Goal: Task Accomplishment & Management: Complete application form

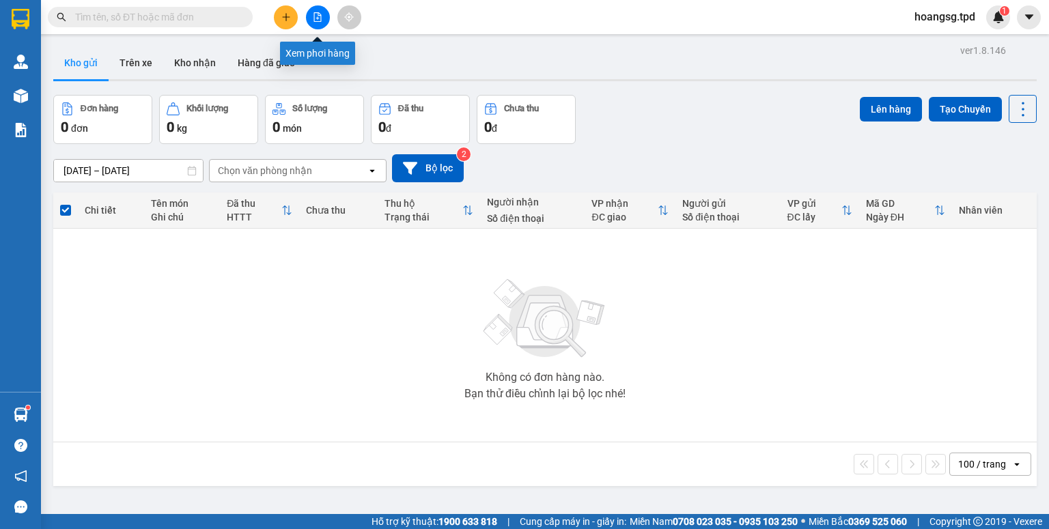
drag, startPoint x: 314, startPoint y: 18, endPoint x: 198, endPoint y: 9, distance: 115.8
click at [314, 18] on icon "file-add" at bounding box center [318, 17] width 10 height 10
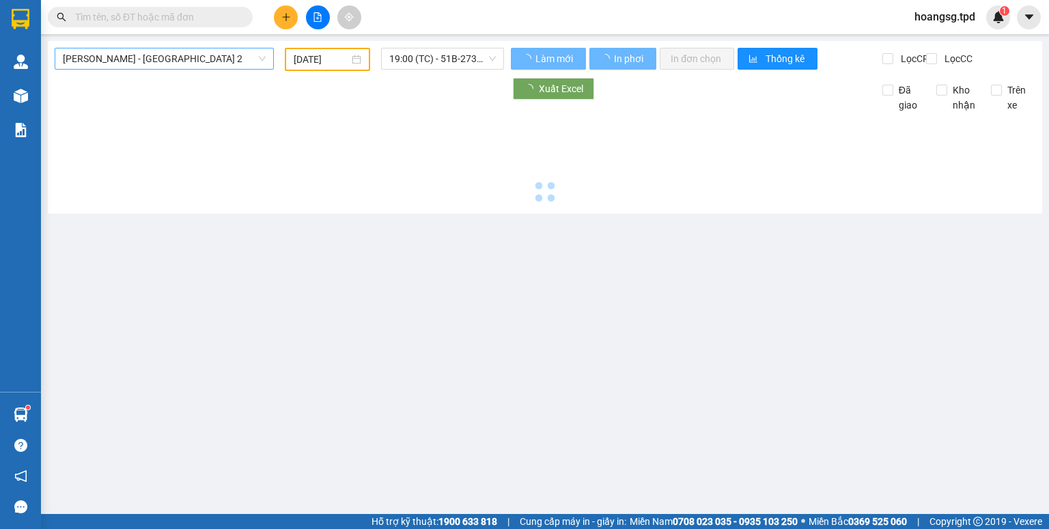
click at [150, 59] on span "[PERSON_NAME] - [GEOGRAPHIC_DATA] 2" at bounding box center [164, 59] width 203 height 20
type input "[DATE]"
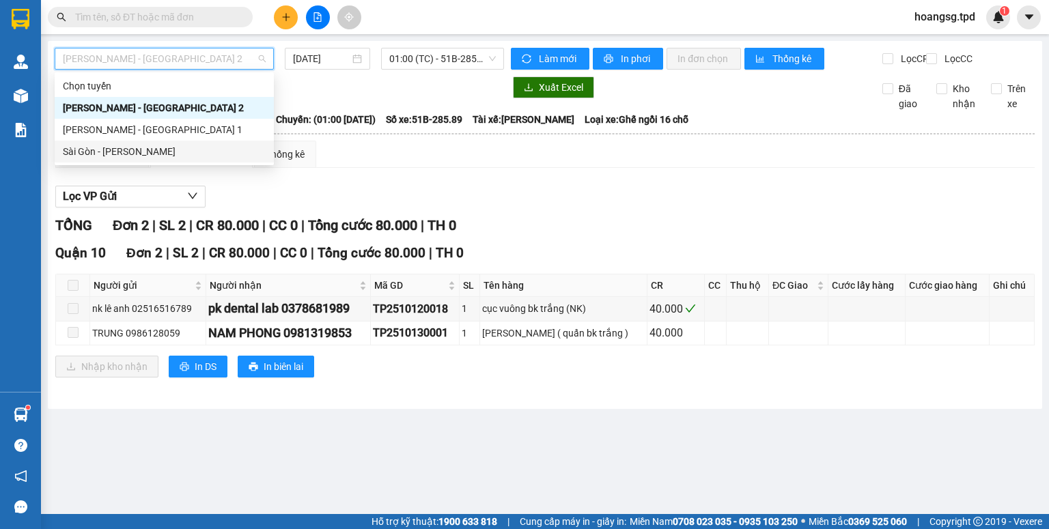
drag, startPoint x: 146, startPoint y: 156, endPoint x: 273, endPoint y: 115, distance: 133.3
click at [150, 156] on div "Sài Gòn - [PERSON_NAME]" at bounding box center [164, 151] width 203 height 15
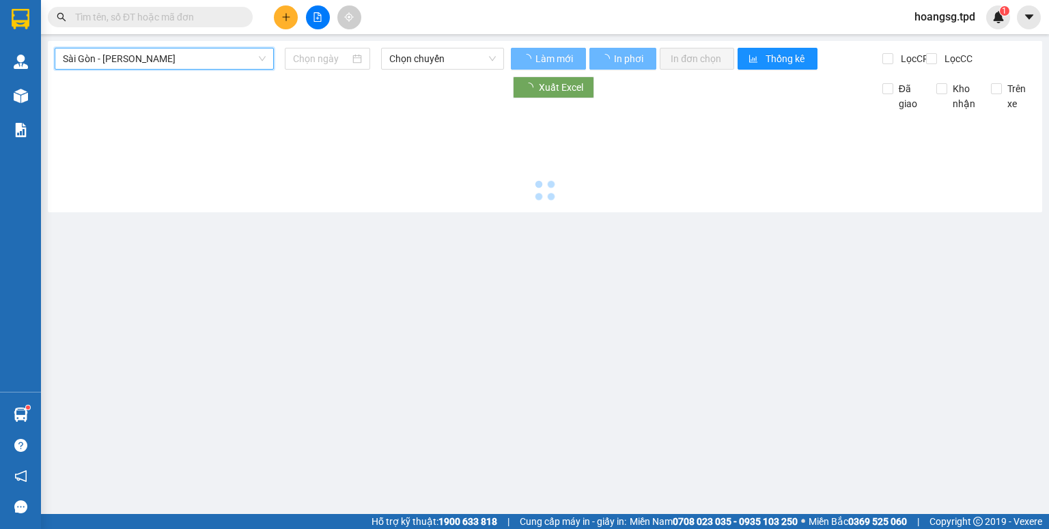
type input "[DATE]"
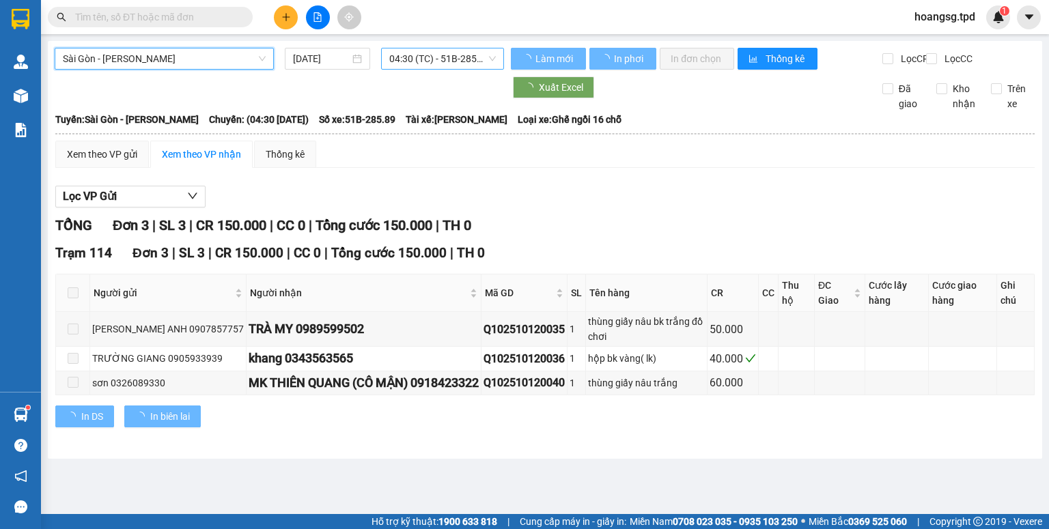
click at [400, 64] on span "04:30 (TC) - 51B-285.89" at bounding box center [442, 59] width 107 height 20
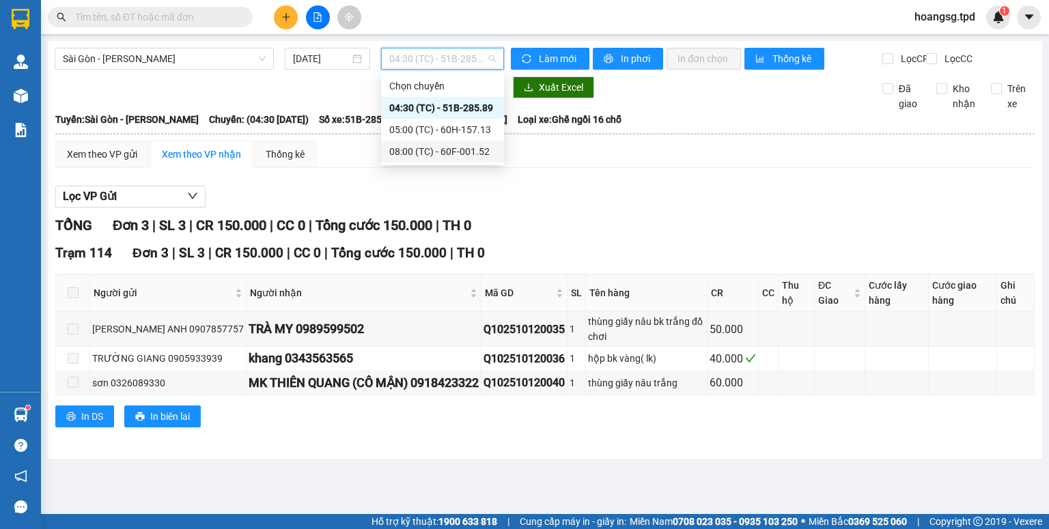
click at [436, 148] on div "08:00 (TC) - 60F-001.52" at bounding box center [442, 151] width 107 height 15
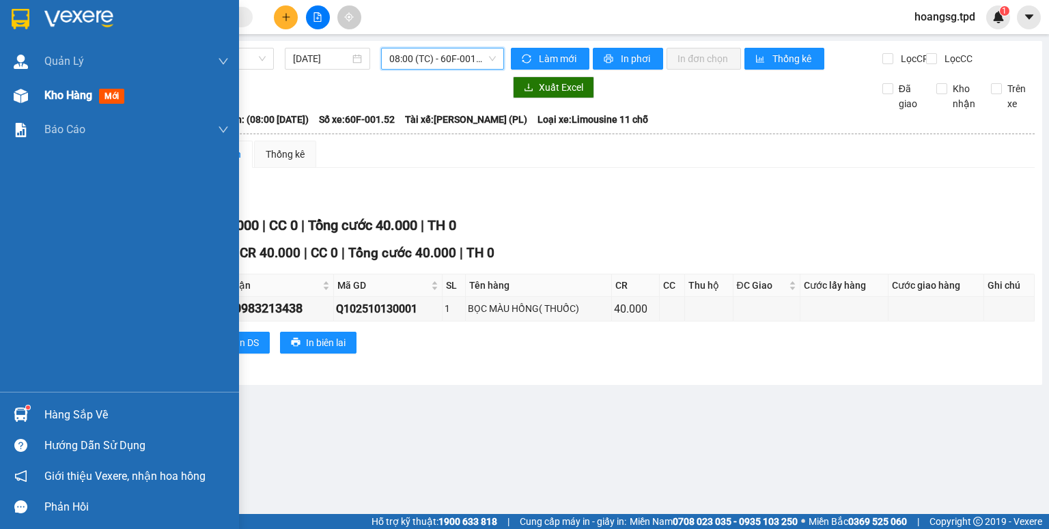
drag, startPoint x: 106, startPoint y: 95, endPoint x: 166, endPoint y: 88, distance: 60.5
click at [107, 95] on span "mới" at bounding box center [111, 96] width 25 height 15
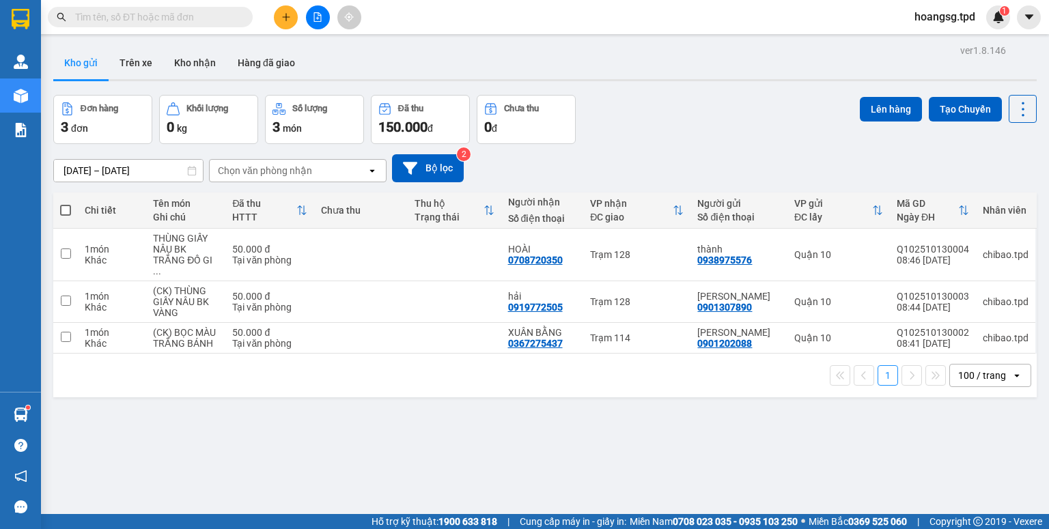
click at [291, 14] on button at bounding box center [286, 17] width 24 height 24
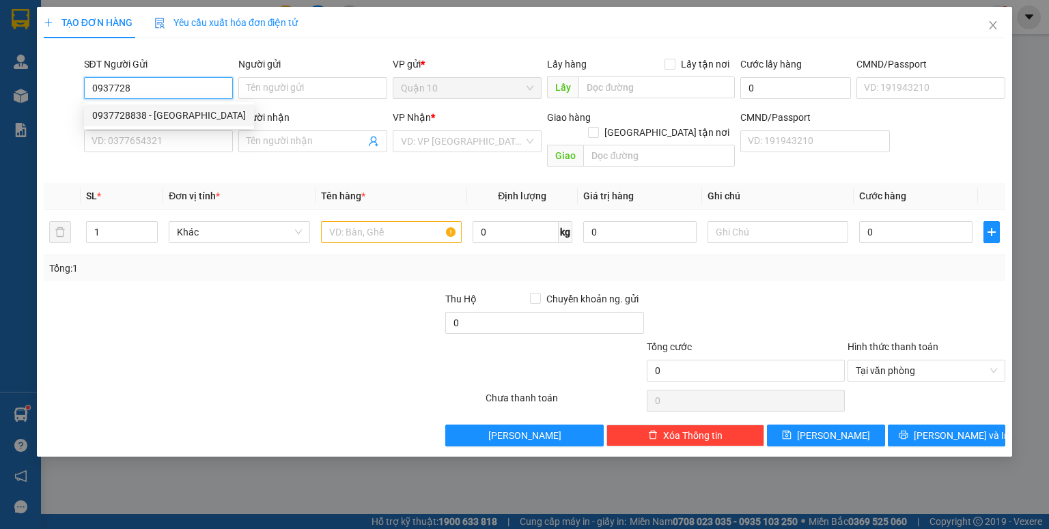
type input "0937728838"
type input "PHÚ QUANG KTS"
type input "079064020041"
type input "0938212104"
type input "THIÊN"
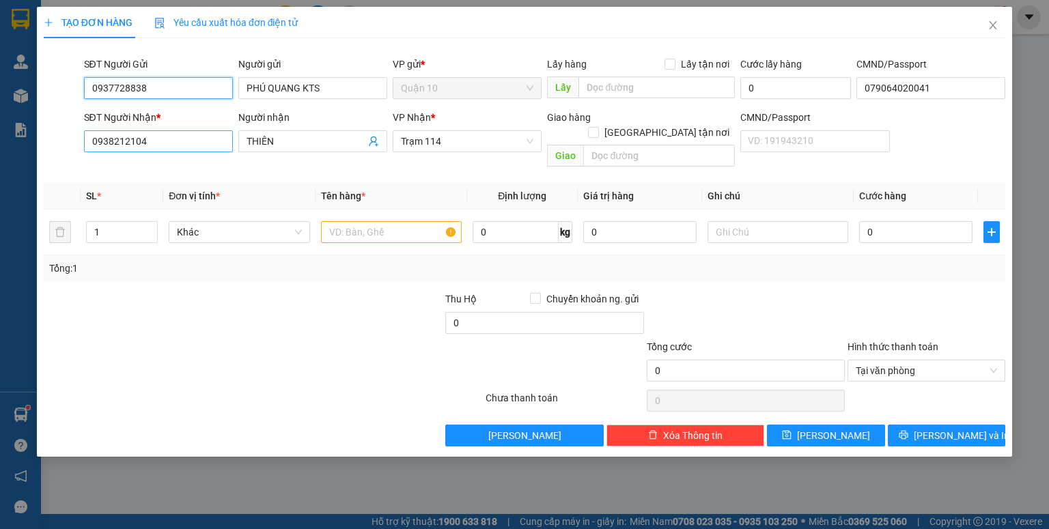
type input "0937728838"
drag, startPoint x: 178, startPoint y: 141, endPoint x: 0, endPoint y: 261, distance: 214.5
click at [0, 250] on div "TẠO ĐƠN HÀNG Yêu cầu xuất hóa đơn điện tử Transit Pickup Surcharge Ids Transit …" at bounding box center [524, 264] width 1049 height 529
type input "0902472628"
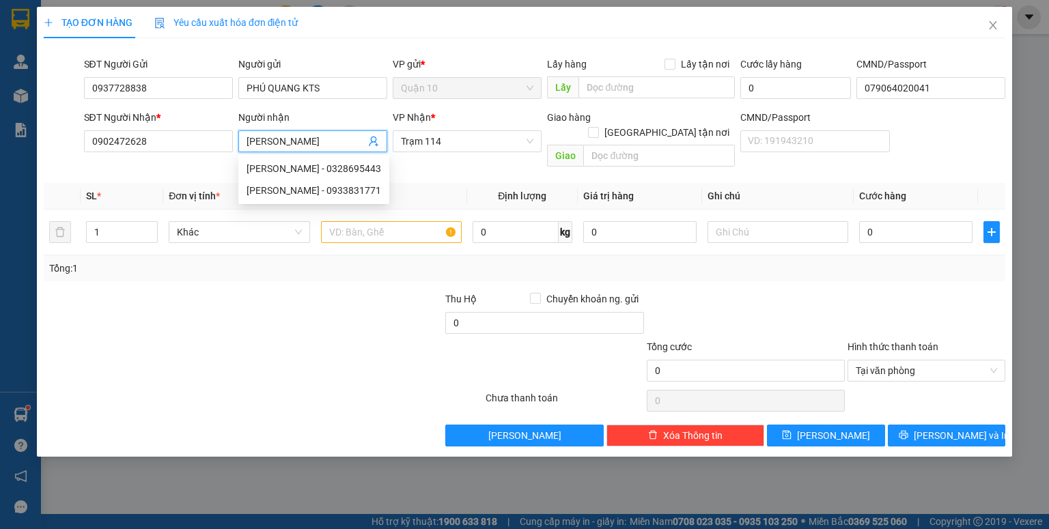
type input "[PERSON_NAME]"
click at [315, 314] on div at bounding box center [343, 316] width 201 height 48
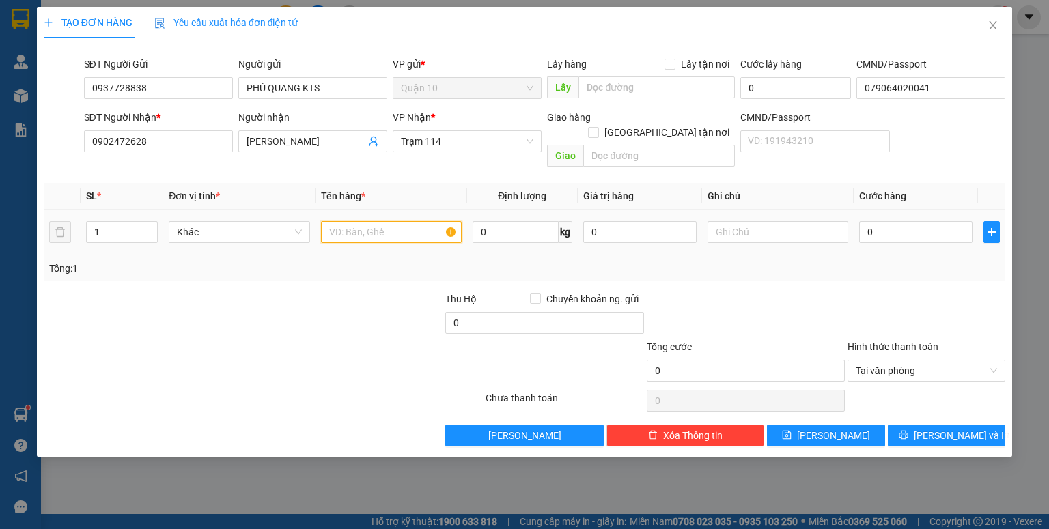
click at [419, 222] on input "text" at bounding box center [391, 232] width 141 height 22
click at [459, 148] on span "Trạm 114" at bounding box center [467, 141] width 133 height 20
type input "thùng bk vàng ("
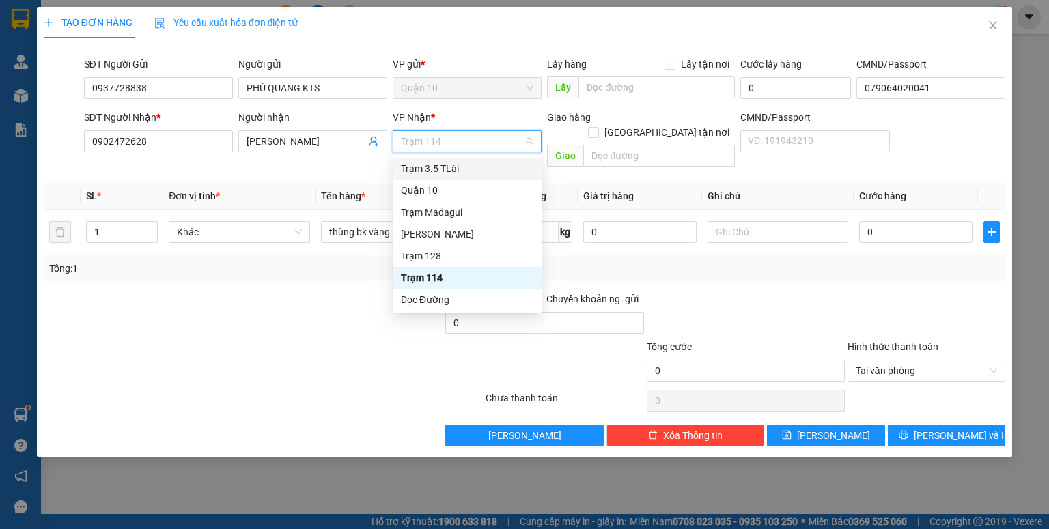
click at [467, 167] on div "Trạm 3.5 TLài" at bounding box center [467, 168] width 133 height 15
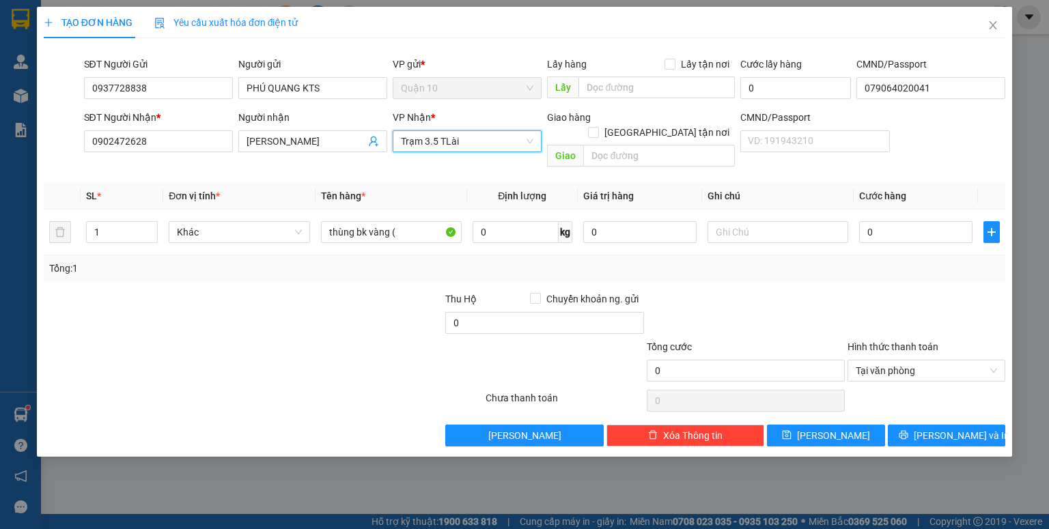
click at [460, 153] on div "VP Nhận * Trạm 3.5 TLài Trạm 3.5 TLài" at bounding box center [467, 134] width 149 height 48
click at [465, 143] on span "Trạm 3.5 TLài" at bounding box center [467, 141] width 133 height 20
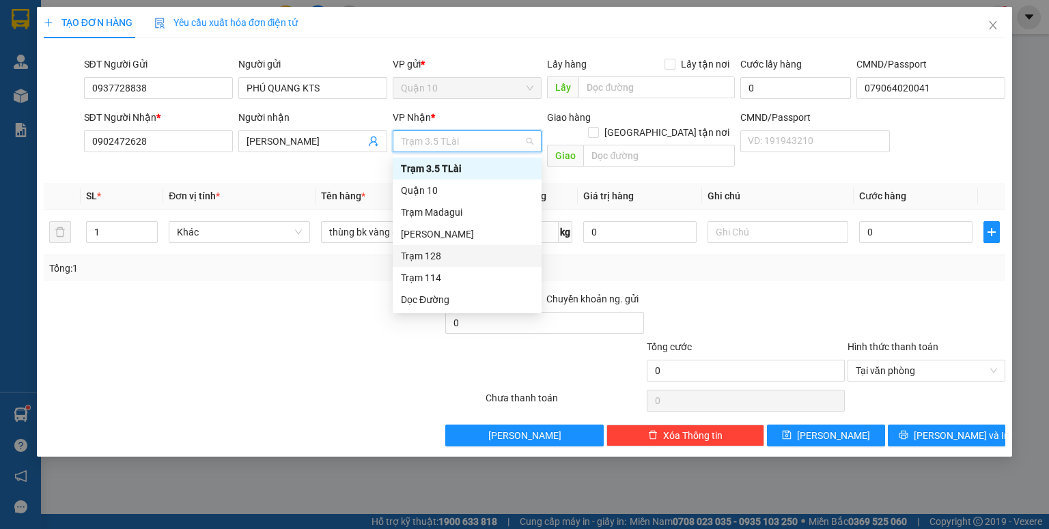
click at [441, 253] on div "Trạm 128" at bounding box center [467, 256] width 133 height 15
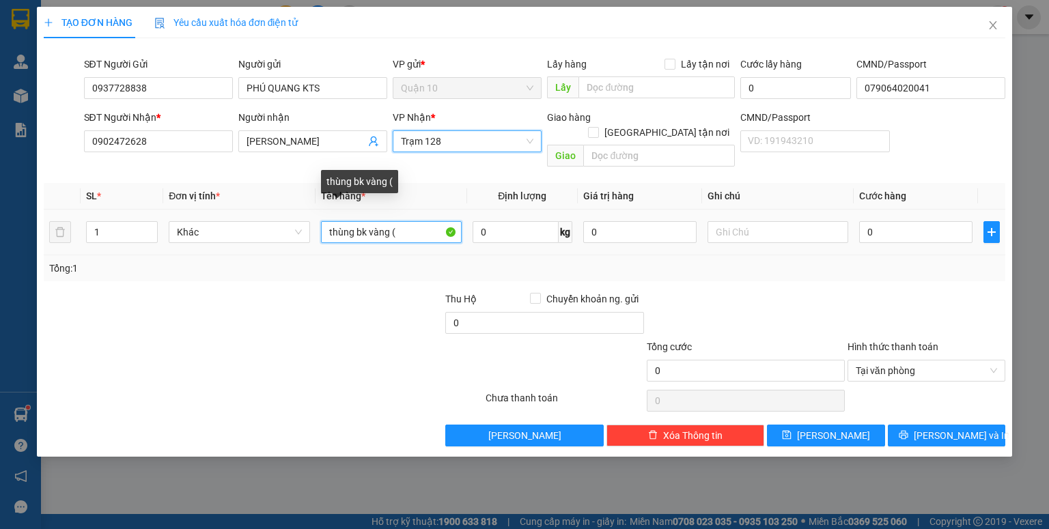
click at [411, 221] on input "thùng bk vàng (" at bounding box center [391, 232] width 141 height 22
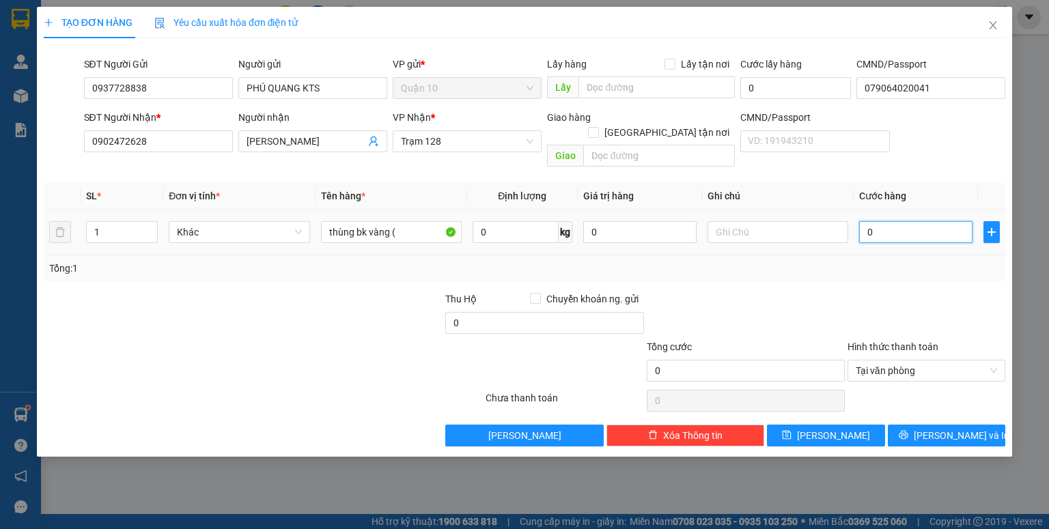
click at [926, 221] on input "0" at bounding box center [915, 232] width 113 height 22
type input "5"
type input "50"
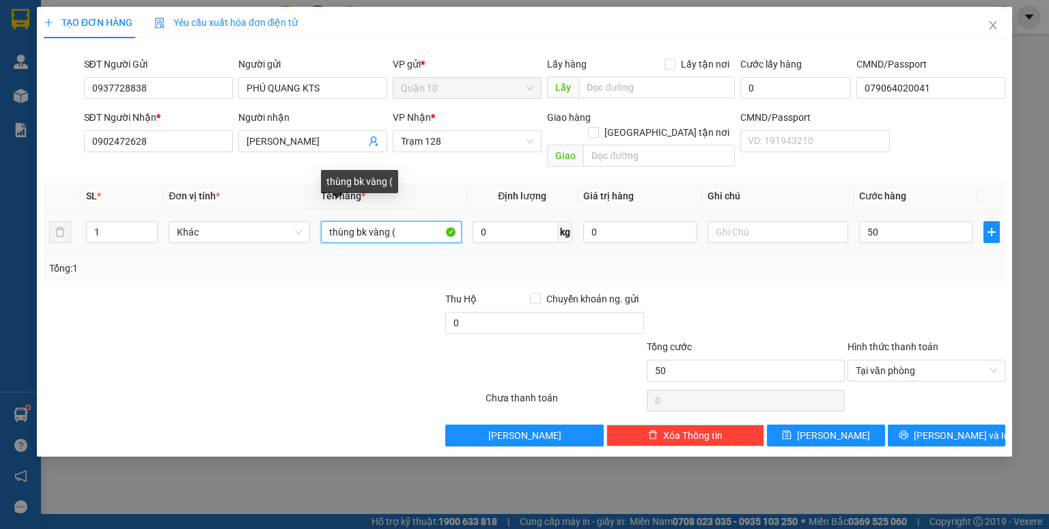
type input "50.000"
click at [436, 222] on input "thùng bk vàng (" at bounding box center [391, 232] width 141 height 22
type input "thùng bk vàng (pl máy ảnh"
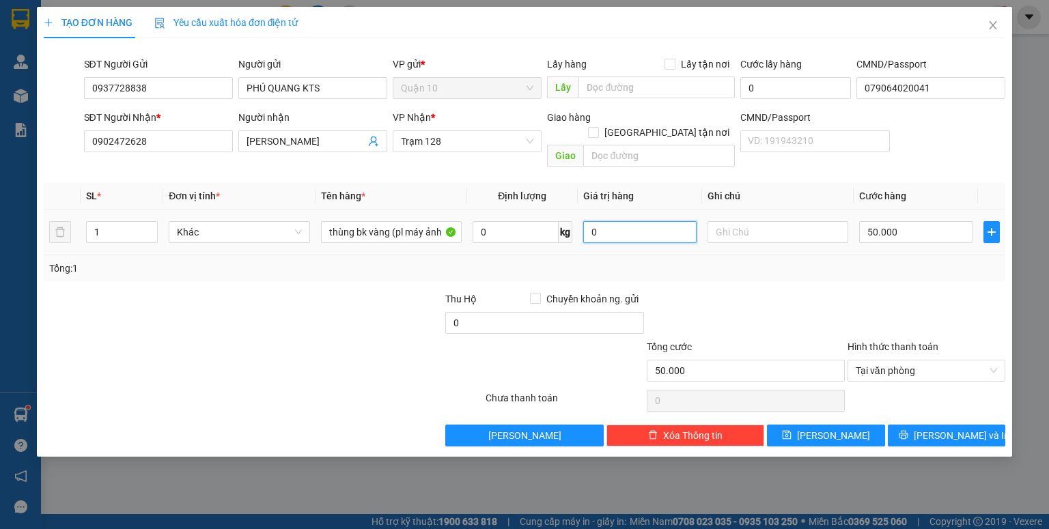
click at [668, 221] on input "0" at bounding box center [639, 232] width 113 height 22
type input "5.000.000"
drag, startPoint x: 761, startPoint y: 296, endPoint x: 952, endPoint y: 421, distance: 227.9
click at [765, 301] on div at bounding box center [746, 316] width 201 height 48
click at [932, 426] on button "[PERSON_NAME] và In" at bounding box center [947, 436] width 118 height 22
